Goal: Task Accomplishment & Management: Manage account settings

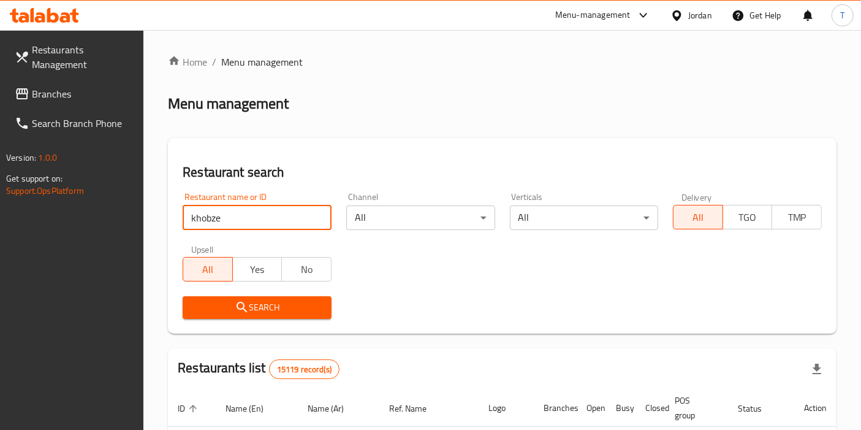
type input "khobze"
click at [292, 300] on span "Search" at bounding box center [257, 307] width 129 height 15
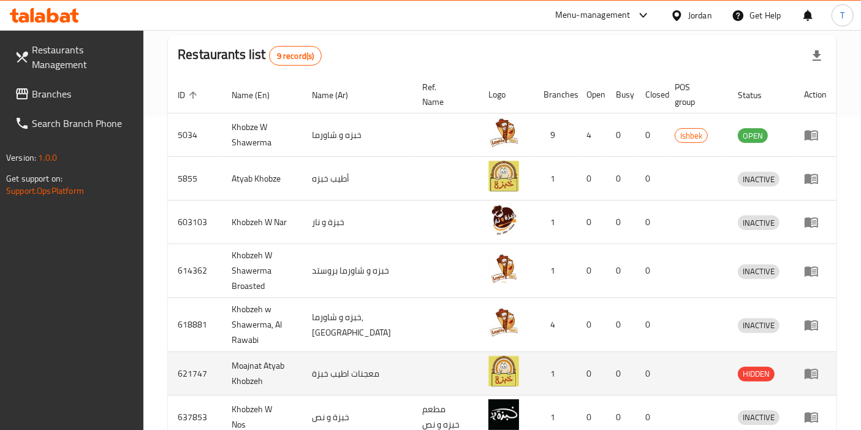
scroll to position [272, 0]
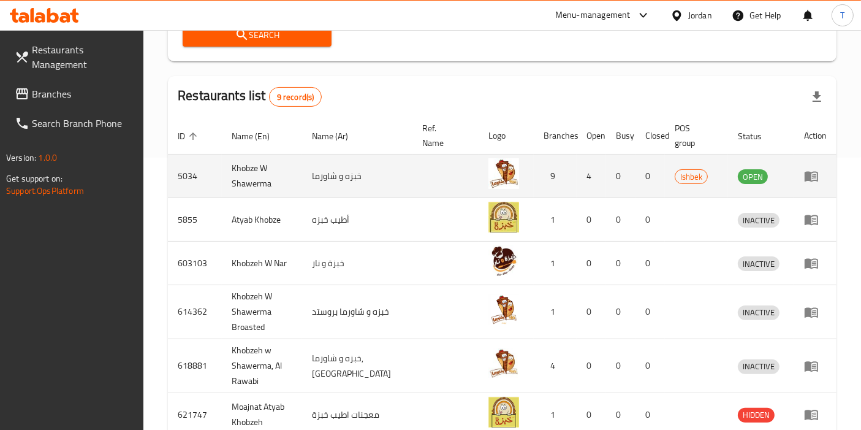
click at [815, 178] on icon "enhanced table" at bounding box center [811, 176] width 15 height 15
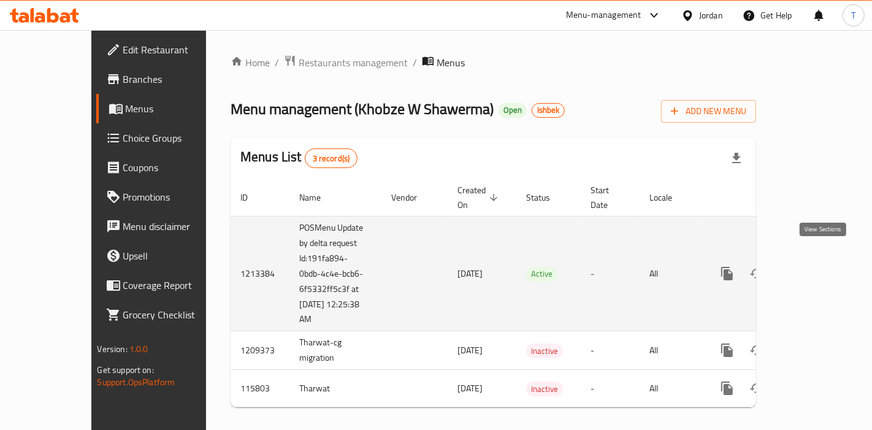
click at [821, 268] on icon "enhanced table" at bounding box center [815, 273] width 11 height 11
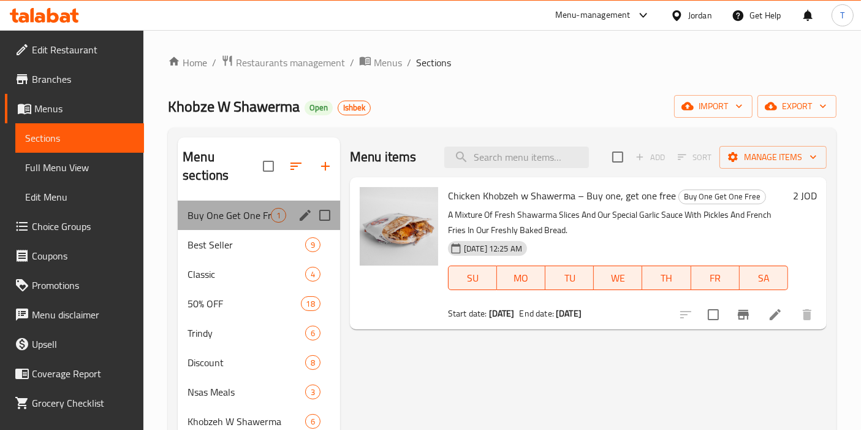
click at [287, 204] on div "Buy One Get One Free 1" at bounding box center [259, 215] width 162 height 29
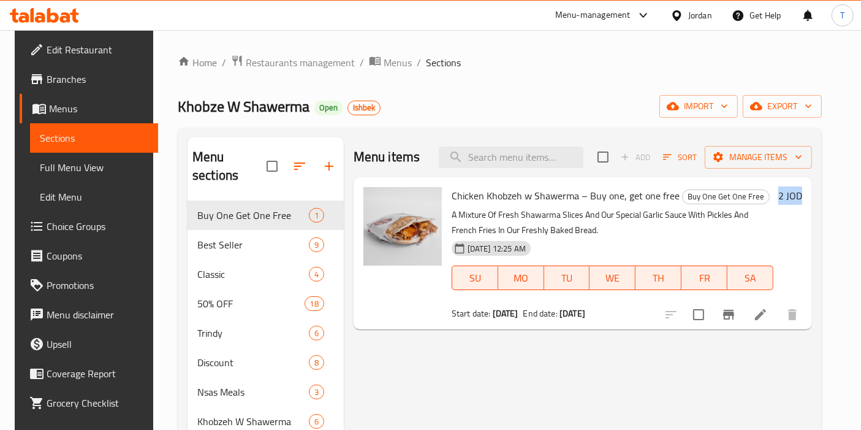
drag, startPoint x: 790, startPoint y: 193, endPoint x: 819, endPoint y: 192, distance: 28.8
click at [808, 192] on div "Chicken Khobzeh w Shawerma – Buy one, get one free Buy One Get One Free A Mixtu…" at bounding box center [627, 253] width 361 height 142
click at [789, 202] on div "2 JOD" at bounding box center [788, 195] width 29 height 17
drag, startPoint x: 792, startPoint y: 200, endPoint x: 835, endPoint y: 195, distance: 43.8
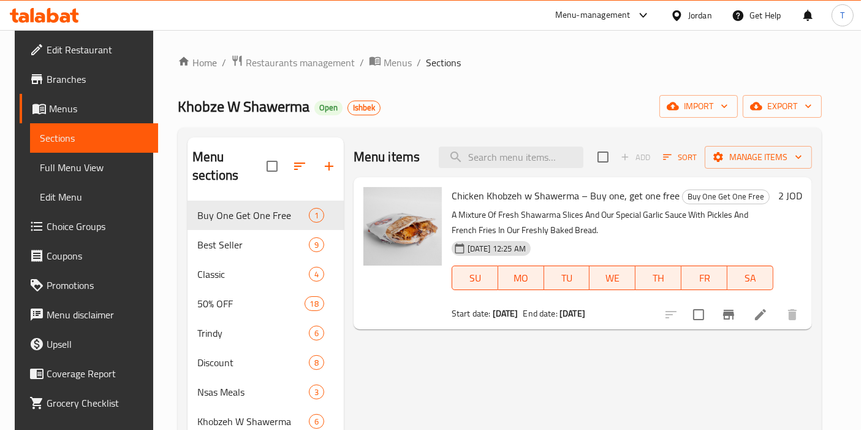
click at [692, 234] on p "A Mixture Of Fresh Shawarma Slices And Our Special Garlic Sauce With Pickles An…" at bounding box center [613, 222] width 322 height 31
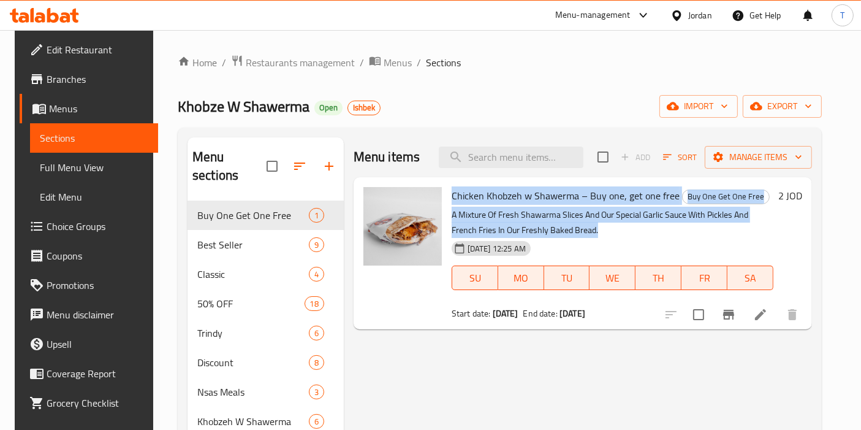
drag, startPoint x: 450, startPoint y: 192, endPoint x: 676, endPoint y: 232, distance: 229.8
click at [676, 232] on div "Chicken Khobzeh w Shawerma – Buy one, get one free Buy One Get One Free A Mixtu…" at bounding box center [613, 253] width 332 height 142
click at [768, 313] on icon at bounding box center [761, 314] width 15 height 15
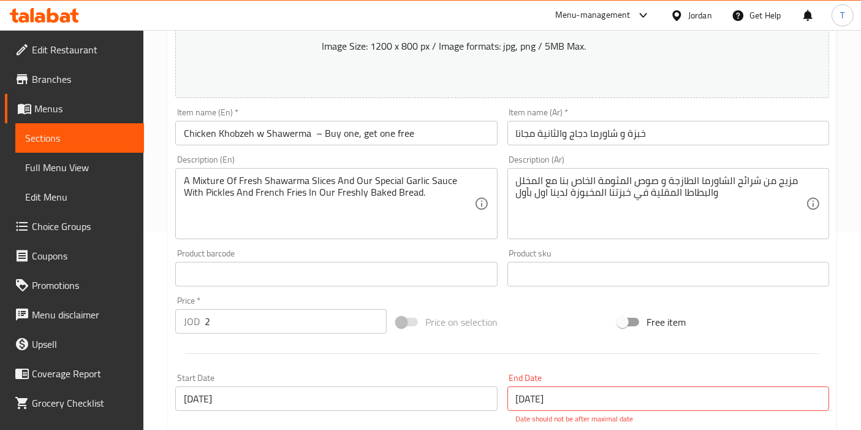
scroll to position [204, 0]
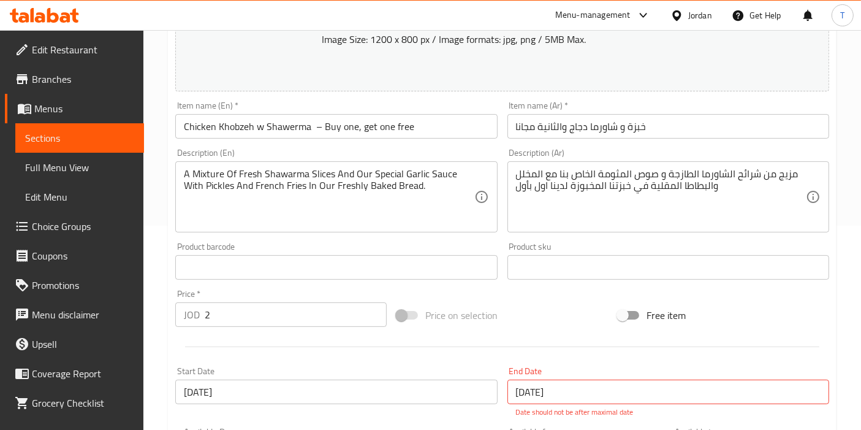
drag, startPoint x: 234, startPoint y: 318, endPoint x: 180, endPoint y: 319, distance: 53.4
click at [180, 319] on div "JOD 2 Price *" at bounding box center [281, 314] width 212 height 25
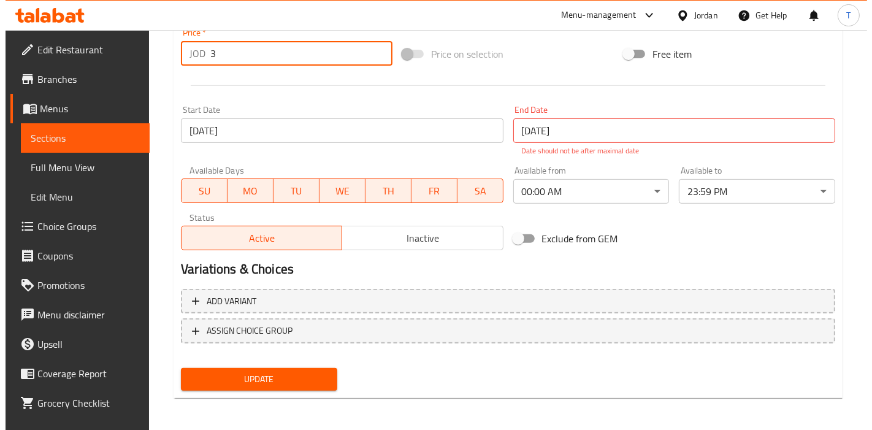
scroll to position [466, 0]
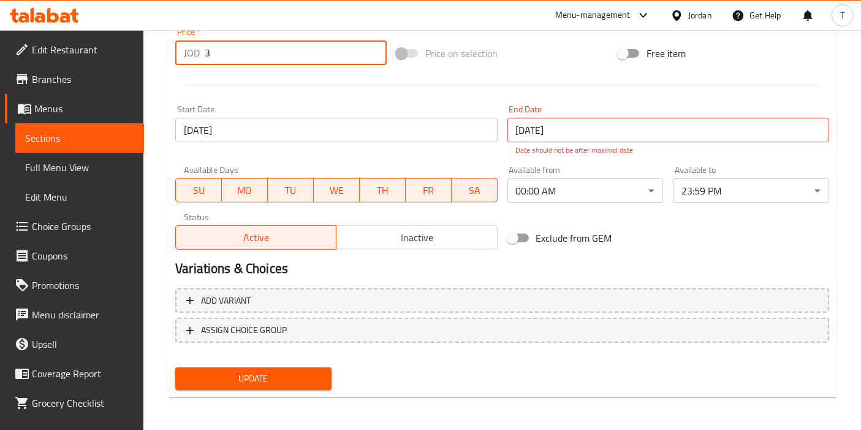
type input "3"
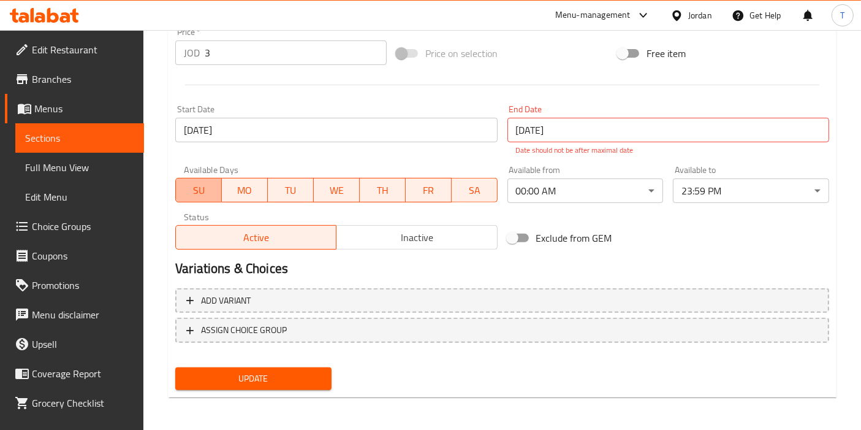
click at [191, 190] on span "SU" at bounding box center [199, 190] width 36 height 18
drag, startPoint x: 339, startPoint y: 194, endPoint x: 395, endPoint y: 194, distance: 55.8
click at [340, 194] on span "WE" at bounding box center [337, 190] width 36 height 18
click at [397, 193] on span "TH" at bounding box center [383, 190] width 36 height 18
drag, startPoint x: 448, startPoint y: 191, endPoint x: 475, endPoint y: 191, distance: 26.4
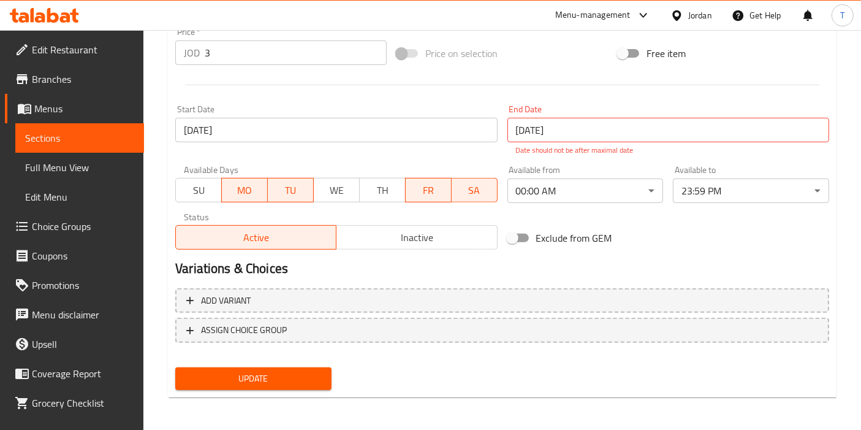
click at [450, 191] on button "FR" at bounding box center [428, 190] width 47 height 25
click at [484, 191] on span "SA" at bounding box center [475, 190] width 36 height 18
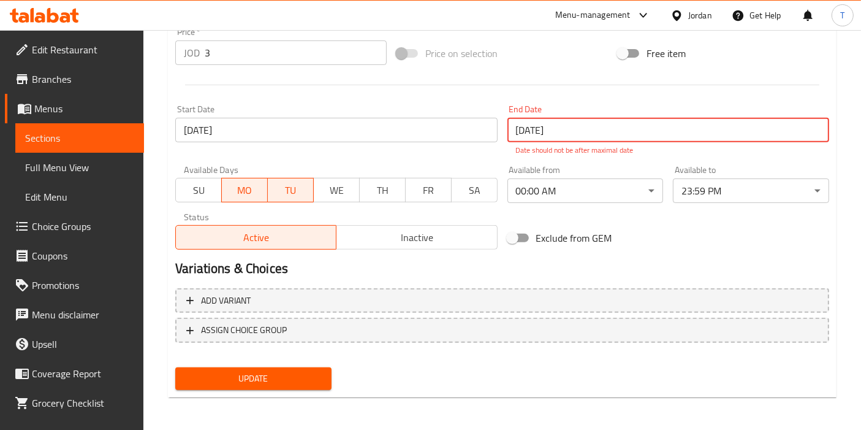
click at [581, 129] on input "[DATE]" at bounding box center [669, 130] width 322 height 25
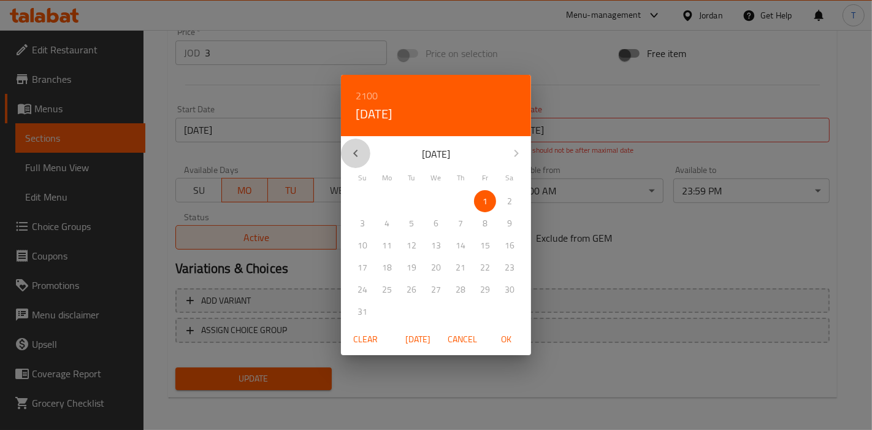
click at [356, 154] on icon "button" at bounding box center [355, 153] width 15 height 15
click at [362, 151] on icon "button" at bounding box center [355, 153] width 15 height 15
click at [361, 151] on icon "button" at bounding box center [355, 153] width 15 height 15
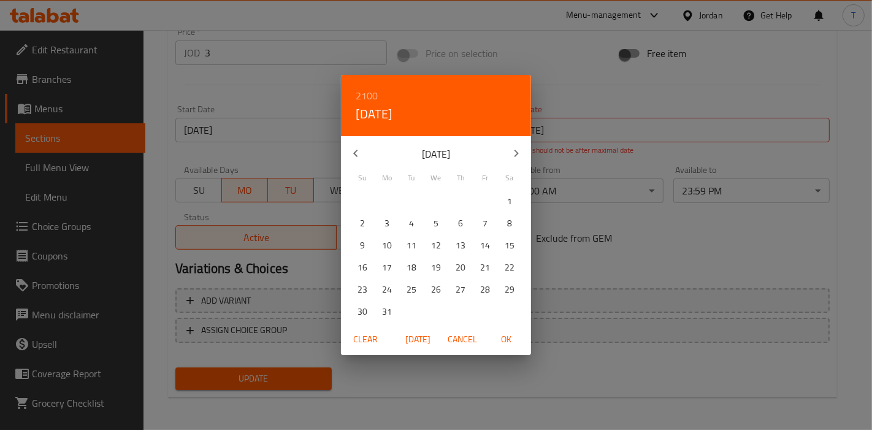
click at [424, 151] on p "[DATE]" at bounding box center [435, 154] width 131 height 15
click at [446, 153] on p "[DATE]" at bounding box center [435, 154] width 131 height 15
click at [367, 93] on h6 "2100" at bounding box center [367, 95] width 22 height 17
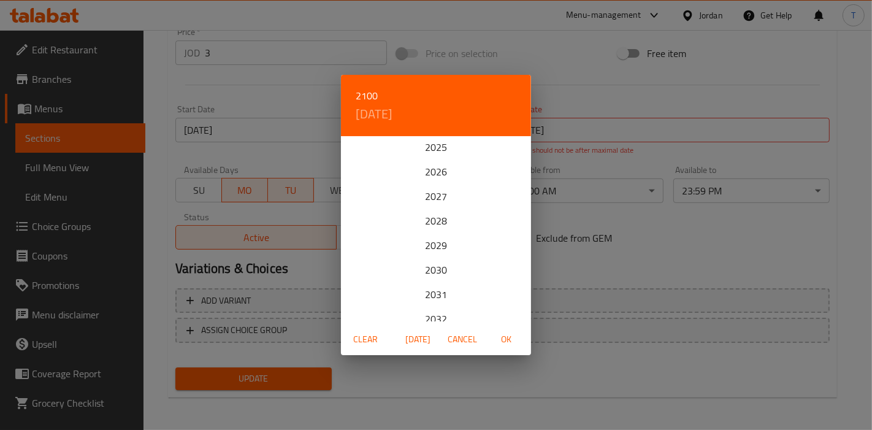
scroll to position [0, 0]
click at [437, 144] on div "2025" at bounding box center [436, 149] width 190 height 25
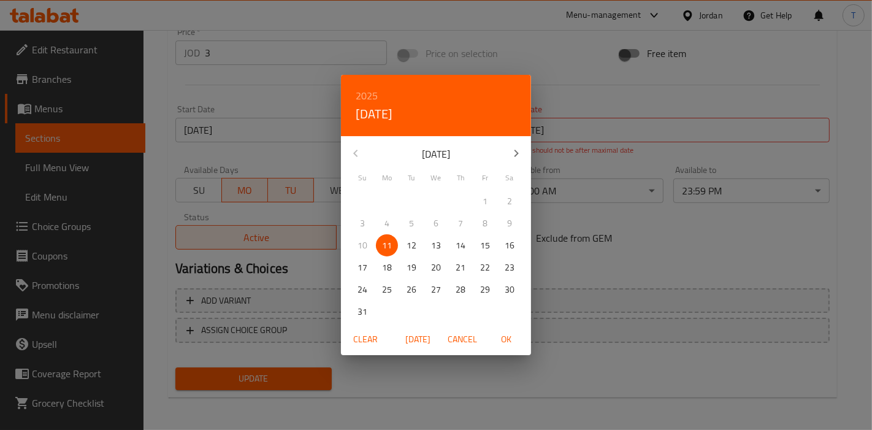
click at [360, 308] on p "31" at bounding box center [362, 311] width 10 height 15
click at [501, 337] on span "OK" at bounding box center [506, 339] width 29 height 15
type input "[DATE]"
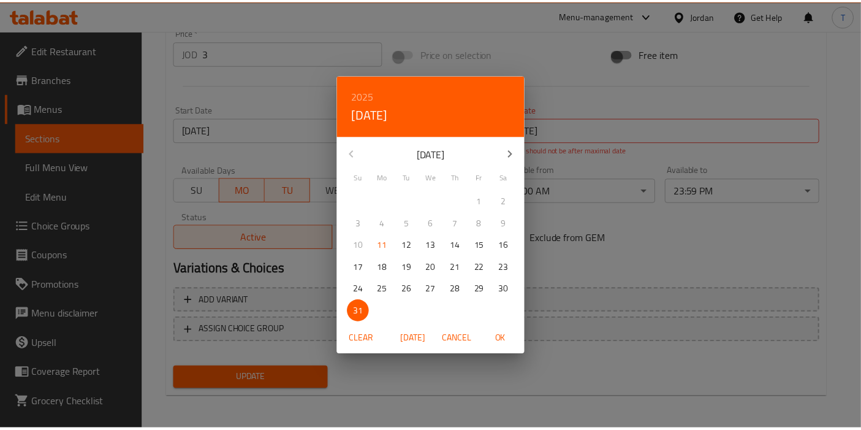
scroll to position [453, 0]
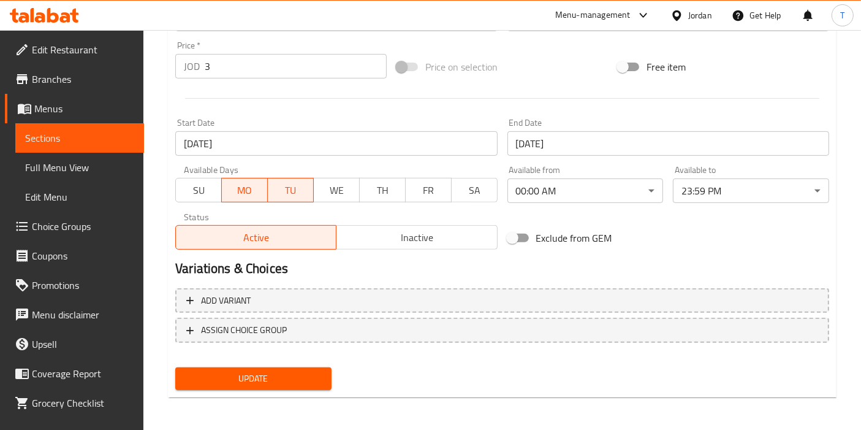
click at [684, 256] on div "Variations & Choices" at bounding box center [502, 268] width 664 height 28
drag, startPoint x: 270, startPoint y: 371, endPoint x: 300, endPoint y: 372, distance: 30.1
click at [270, 372] on span "Update" at bounding box center [253, 378] width 137 height 15
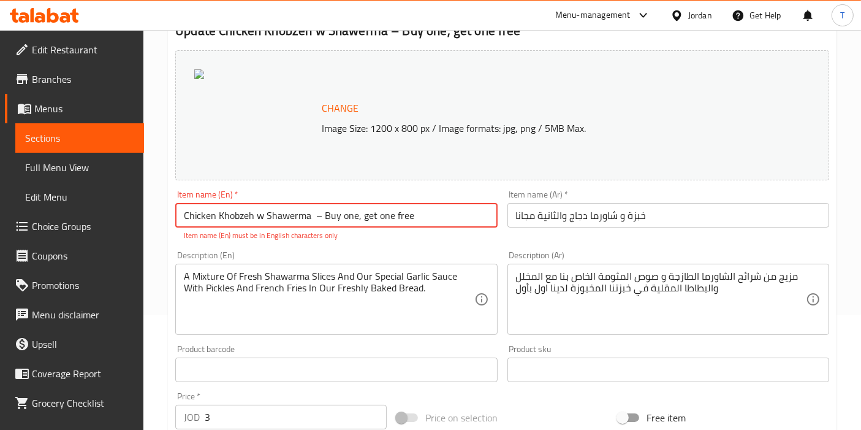
click at [316, 217] on input "Chicken Khobzeh w Shawerma – Buy one, get one free" at bounding box center [336, 215] width 322 height 25
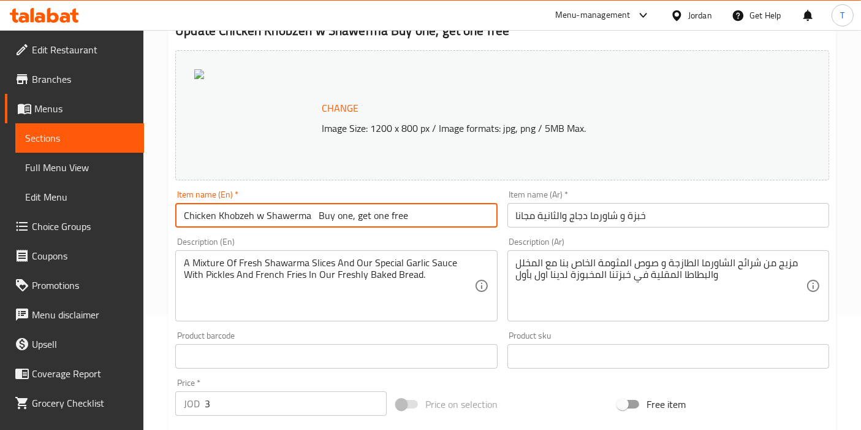
type input "Chicken Khobzeh w Shawerma Buy one, get one free"
click at [402, 246] on div "Description (En) A Mixture Of Fresh Shawarma Slices And Our Special Garlic Sauc…" at bounding box center [336, 279] width 322 height 84
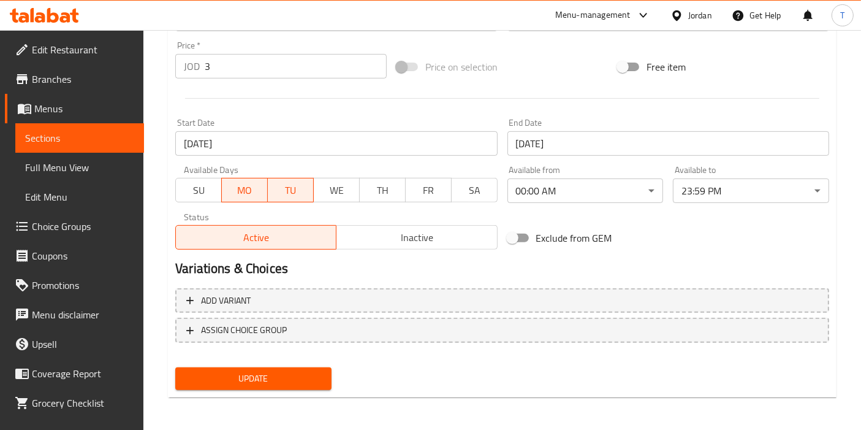
click at [269, 367] on button "Update" at bounding box center [253, 378] width 156 height 23
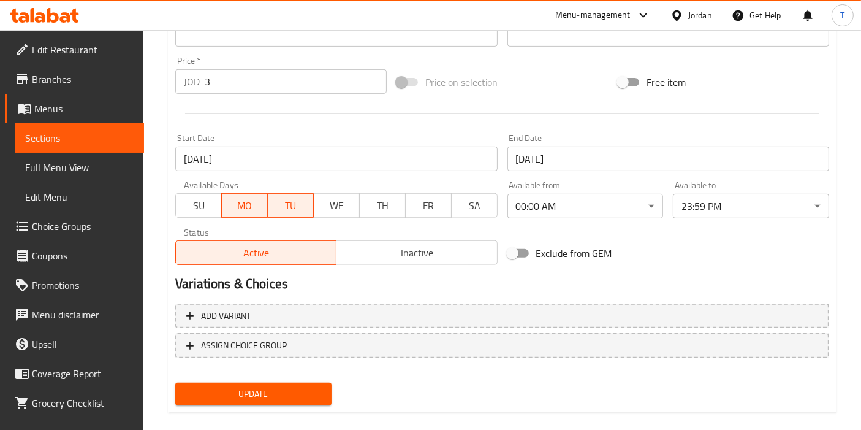
scroll to position [453, 0]
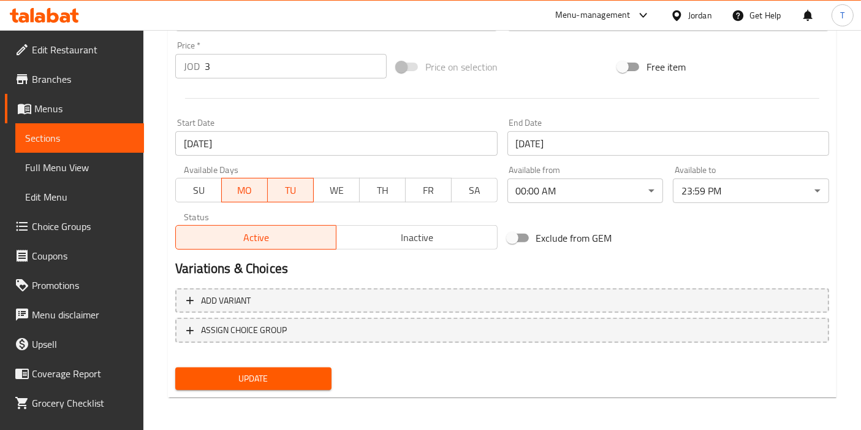
click at [245, 378] on span "Update" at bounding box center [253, 378] width 137 height 15
click at [273, 383] on span "Update" at bounding box center [253, 378] width 137 height 15
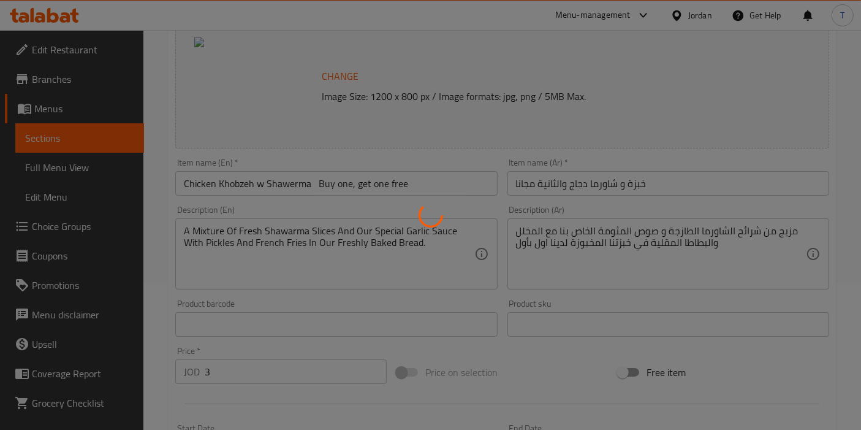
scroll to position [0, 0]
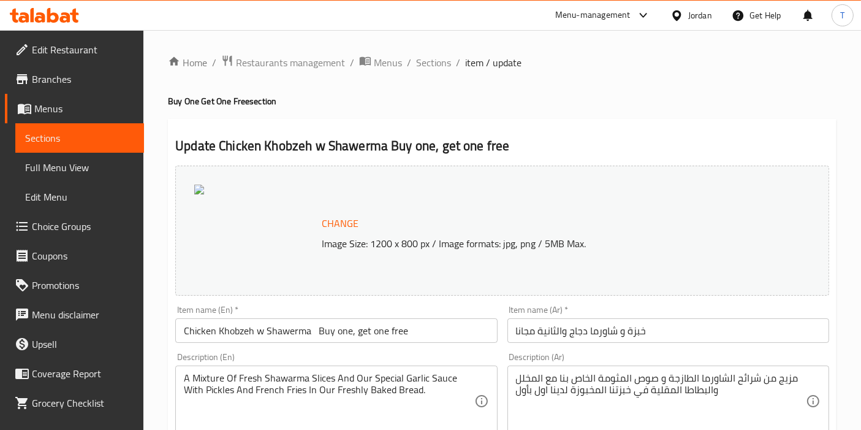
click at [440, 247] on p "Image Size: 1200 x 800 px / Image formats: jpg, png / 5MB Max." at bounding box center [548, 243] width 462 height 15
click at [440, 248] on p "Image Size: 1200 x 800 px / Image formats: jpg, png / 5MB Max." at bounding box center [548, 243] width 462 height 15
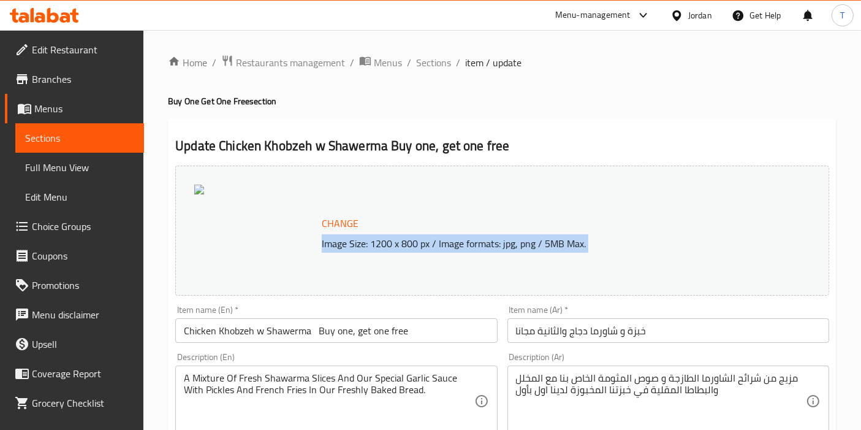
click at [441, 248] on p "Image Size: 1200 x 800 px / Image formats: jpg, png / 5MB Max." at bounding box center [548, 243] width 462 height 15
click at [324, 62] on span "Restaurants management" at bounding box center [290, 62] width 109 height 15
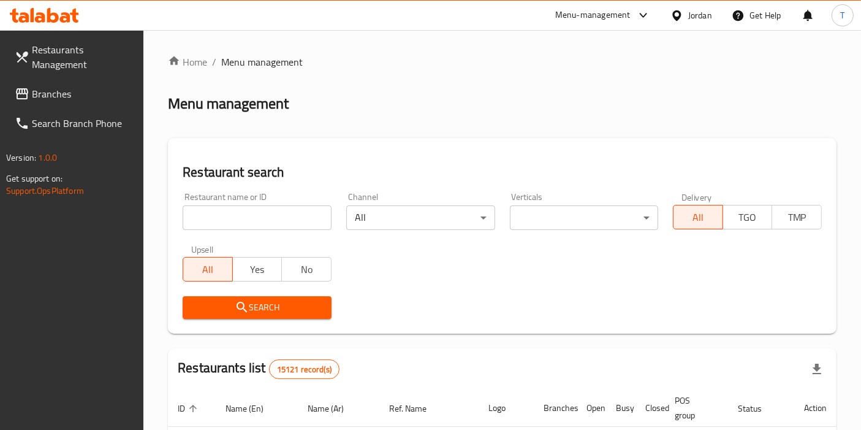
click at [280, 208] on div at bounding box center [430, 215] width 861 height 430
drag, startPoint x: 280, startPoint y: 218, endPoint x: 292, endPoint y: 212, distance: 13.4
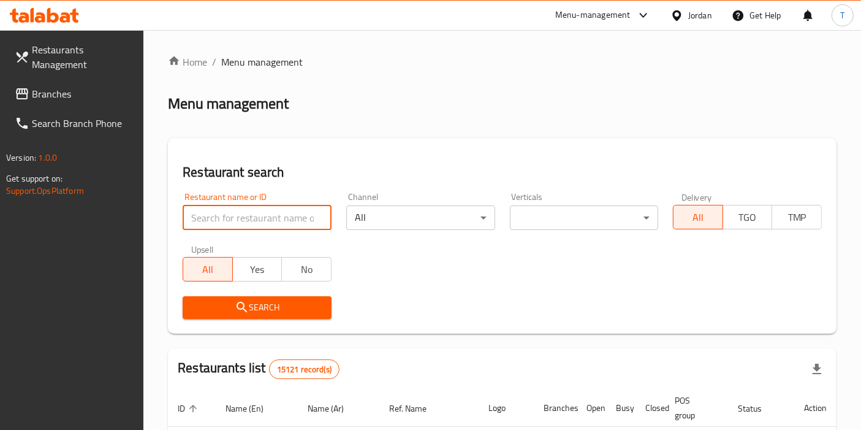
click at [280, 217] on input "search" at bounding box center [257, 217] width 149 height 25
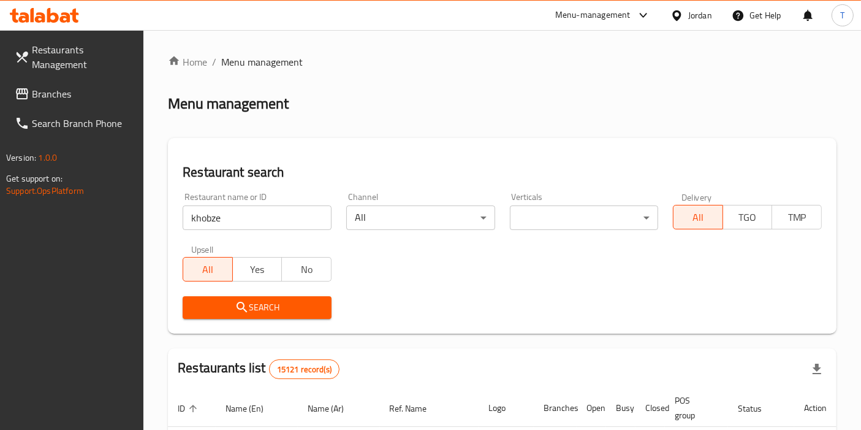
click at [289, 305] on span "Search" at bounding box center [257, 307] width 129 height 15
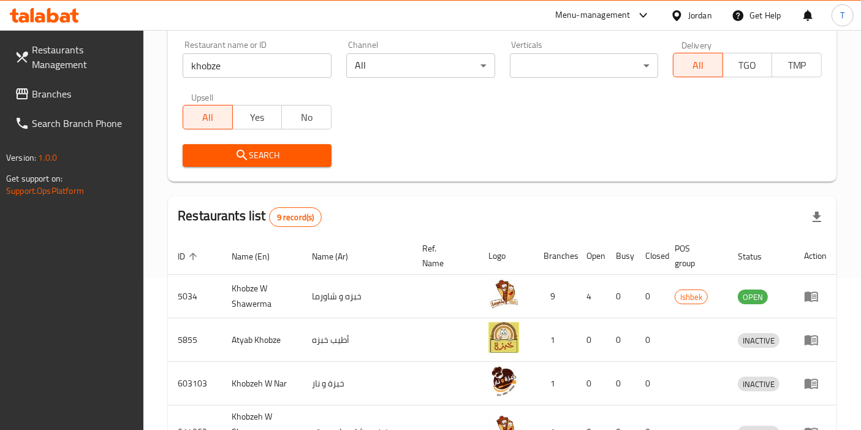
scroll to position [204, 0]
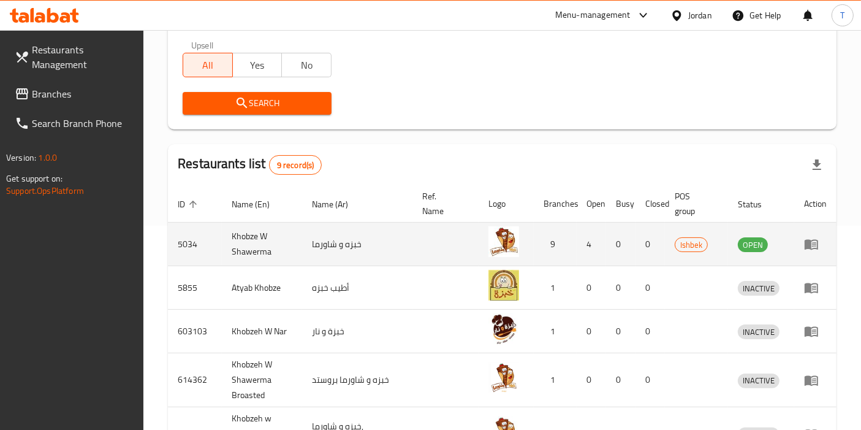
click at [181, 245] on td "5034" at bounding box center [195, 245] width 54 height 44
click at [181, 244] on td "5034" at bounding box center [195, 245] width 54 height 44
copy td "5034"
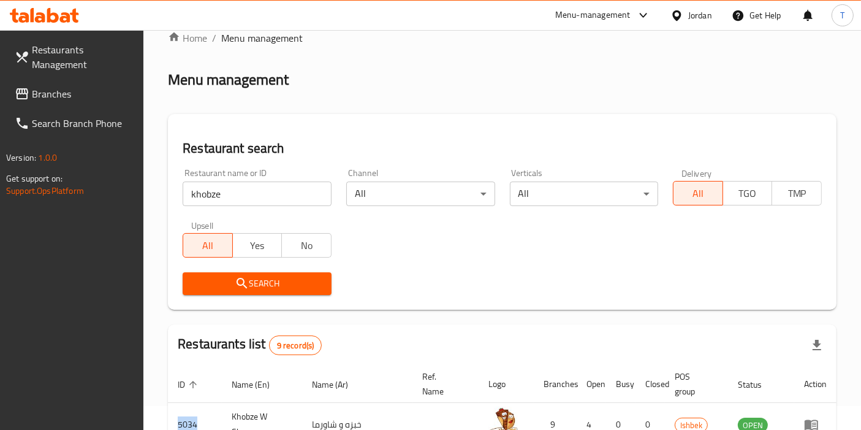
scroll to position [0, 0]
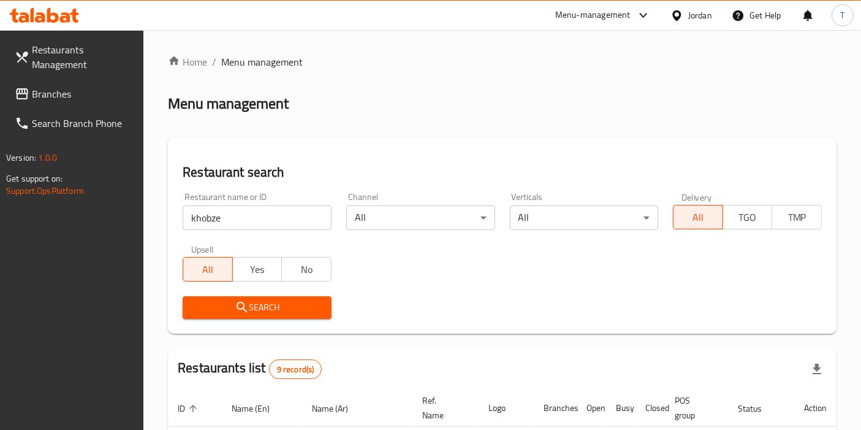
click at [231, 225] on input "khobze" at bounding box center [257, 217] width 149 height 25
click at [308, 218] on input "khobze" at bounding box center [257, 217] width 149 height 25
click at [292, 218] on input "khobze" at bounding box center [257, 217] width 149 height 25
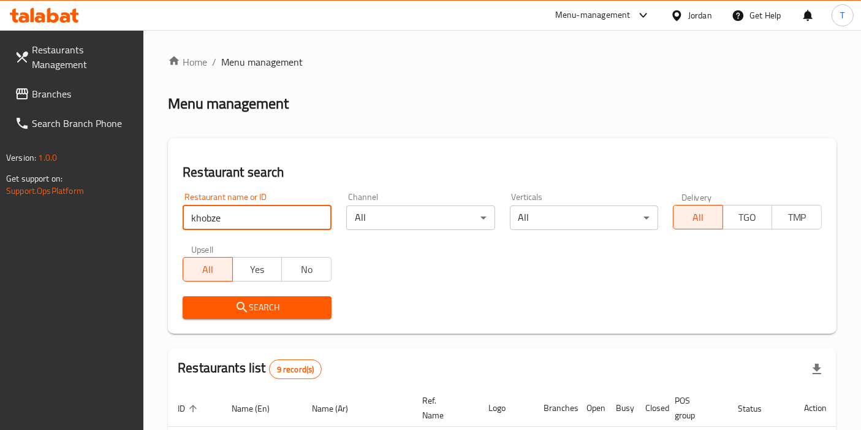
click at [292, 218] on input "khobze" at bounding box center [257, 217] width 149 height 25
drag, startPoint x: 306, startPoint y: 218, endPoint x: 411, endPoint y: 213, distance: 105.0
click at [411, 213] on div "Restaurant name or ID Shawarma [GEOGRAPHIC_DATA] L Kol El Nas Restaurant name o…" at bounding box center [502, 255] width 654 height 141
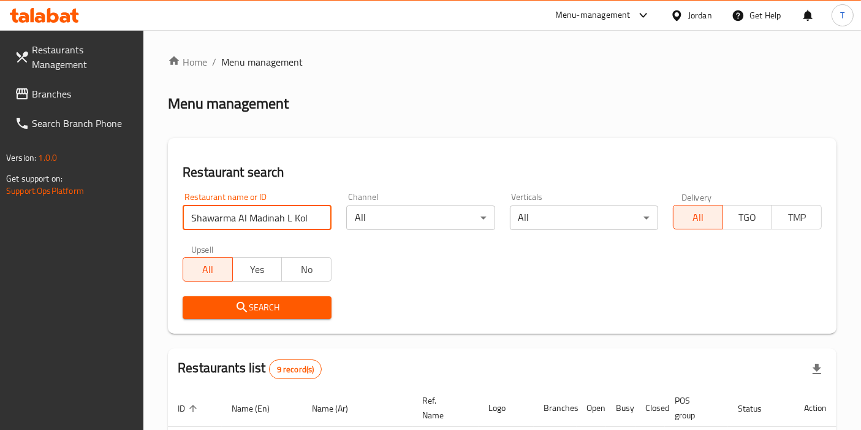
scroll to position [0, 0]
drag, startPoint x: 302, startPoint y: 216, endPoint x: 291, endPoint y: 221, distance: 12.4
click at [281, 219] on input "Shawarma Al Madinah L Kol" at bounding box center [257, 217] width 149 height 25
type input "Shawarma Al Madina"
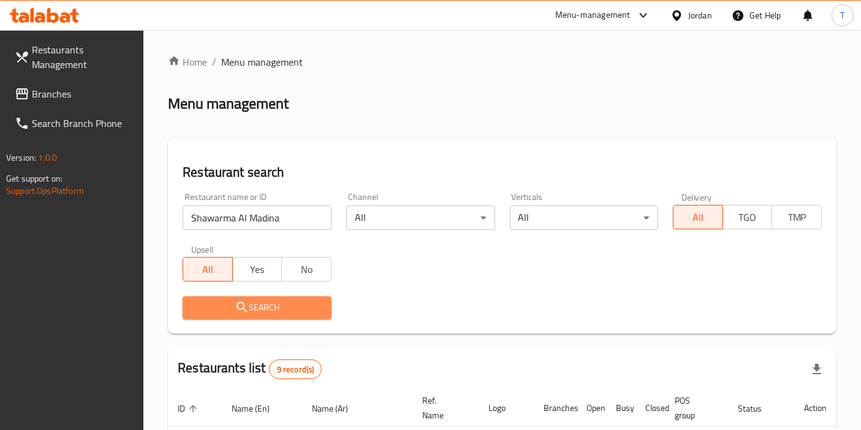
click at [280, 300] on span "Search" at bounding box center [257, 307] width 129 height 15
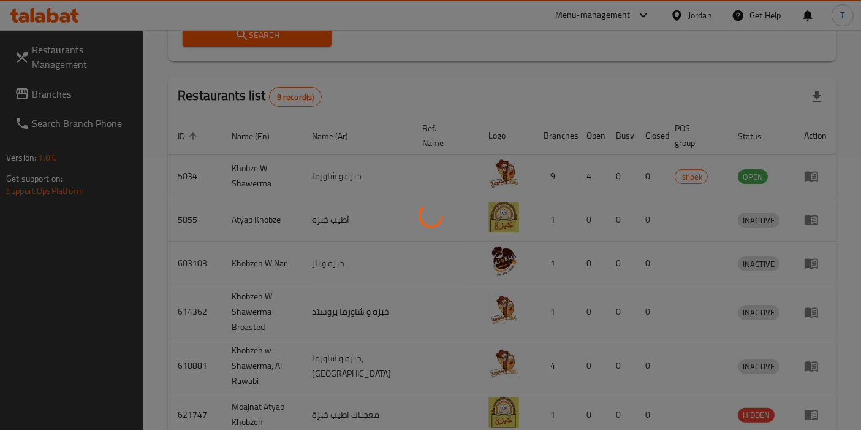
scroll to position [170, 0]
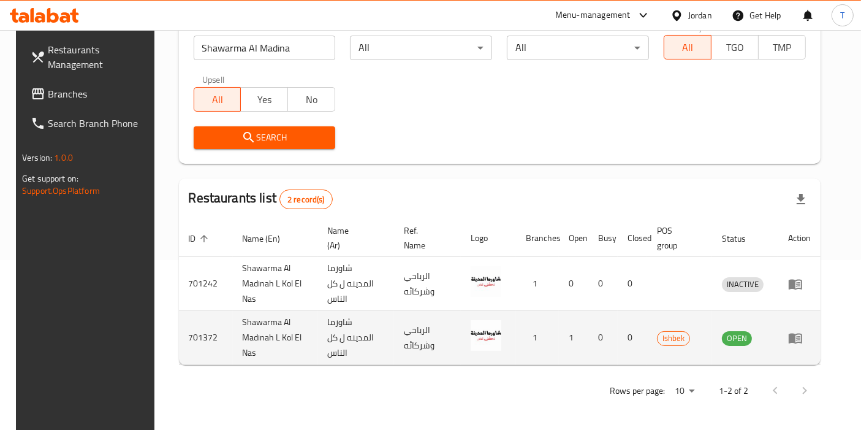
click at [193, 337] on td "701372" at bounding box center [206, 338] width 54 height 54
copy td "701372"
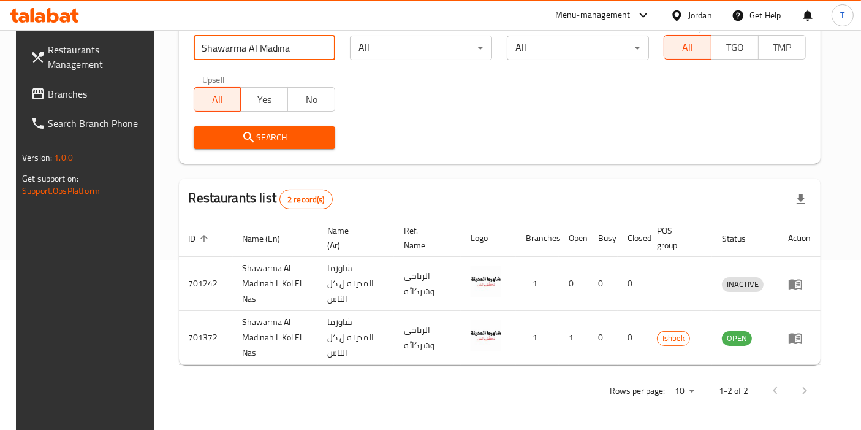
click at [288, 48] on input "Shawarma Al Madina" at bounding box center [265, 48] width 142 height 25
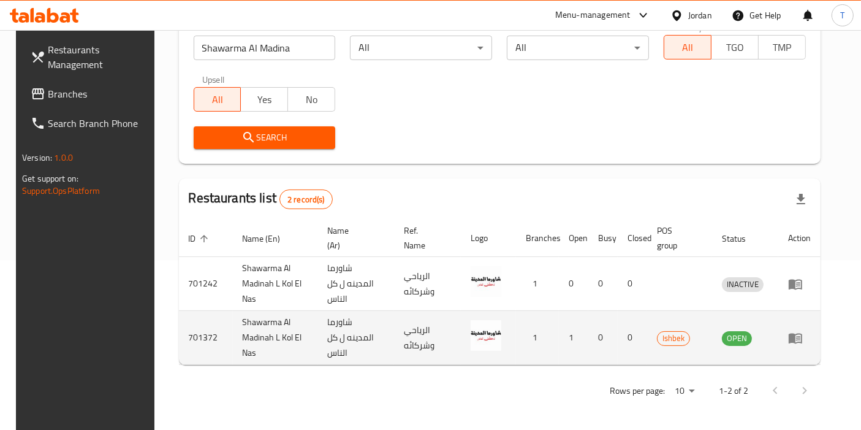
click at [194, 335] on td "701372" at bounding box center [206, 338] width 54 height 54
drag, startPoint x: 194, startPoint y: 335, endPoint x: 266, endPoint y: 361, distance: 77.0
click at [267, 363] on td "Shawarma Al Madinah L Kol El Nas" at bounding box center [275, 338] width 85 height 54
drag, startPoint x: 232, startPoint y: 323, endPoint x: 275, endPoint y: 356, distance: 53.8
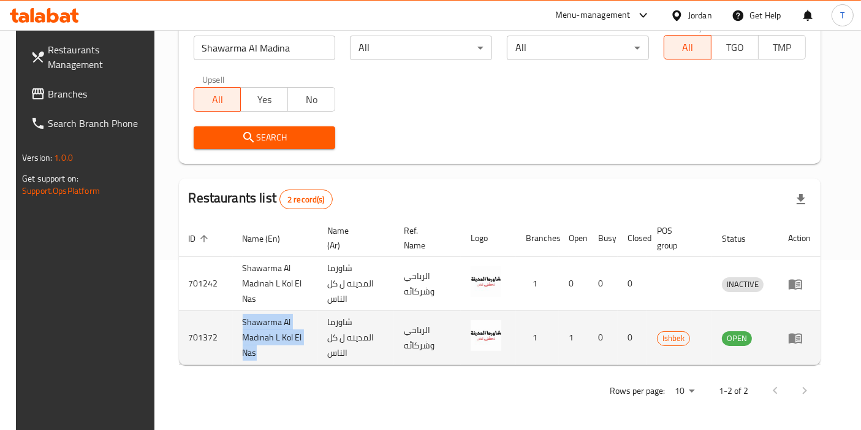
click at [275, 356] on td "Shawarma Al Madinah L Kol El Nas" at bounding box center [275, 338] width 85 height 54
copy td "Shawarma Al Madinah L Kol El Nas"
click at [803, 333] on icon "enhanced table" at bounding box center [795, 338] width 13 height 10
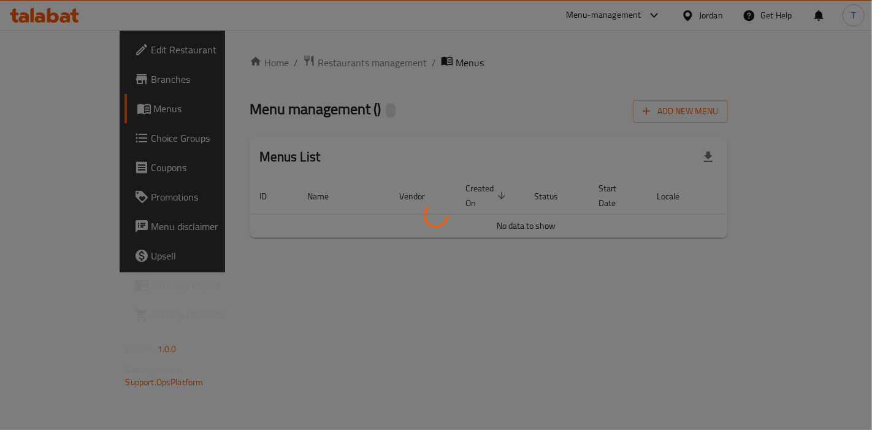
click at [69, 82] on div at bounding box center [436, 215] width 872 height 430
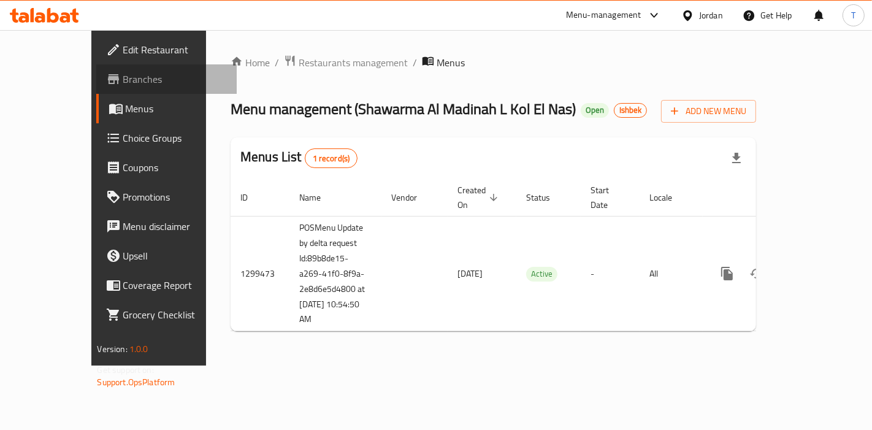
click at [123, 82] on span "Branches" at bounding box center [175, 79] width 104 height 15
